Goal: Information Seeking & Learning: Learn about a topic

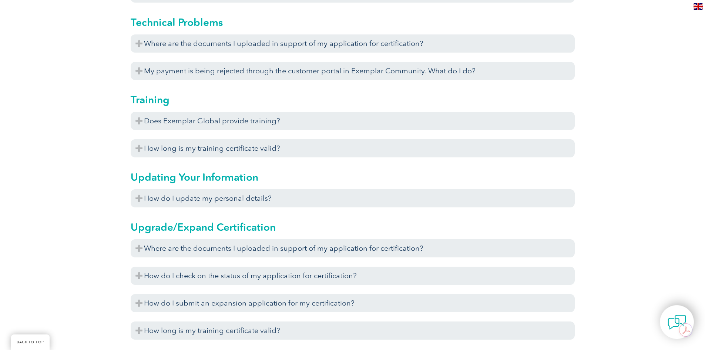
scroll to position [2407, 0]
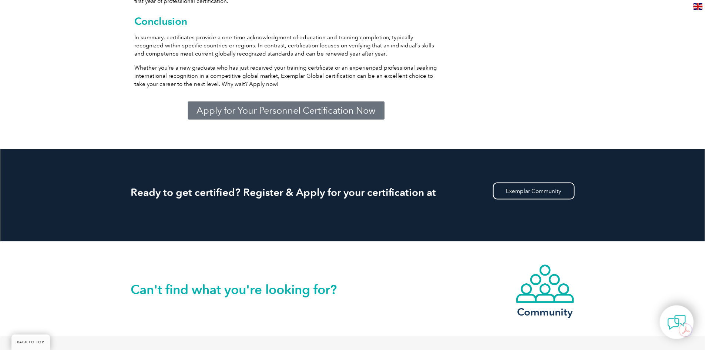
scroll to position [1157, 0]
drag, startPoint x: 86, startPoint y: 43, endPoint x: 86, endPoint y: 37, distance: 6.7
